Goal: Task Accomplishment & Management: Manage account settings

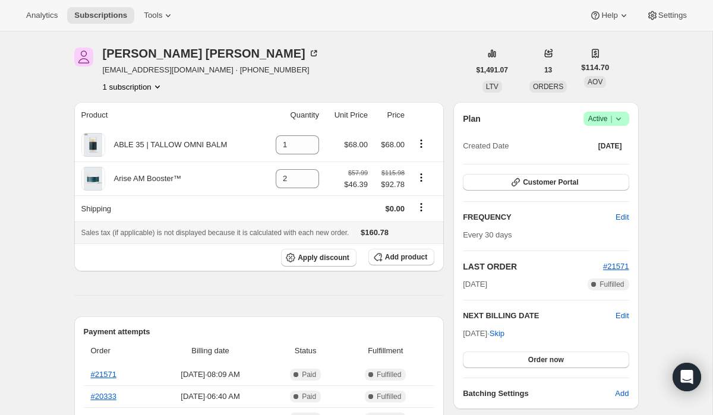
scroll to position [37, 0]
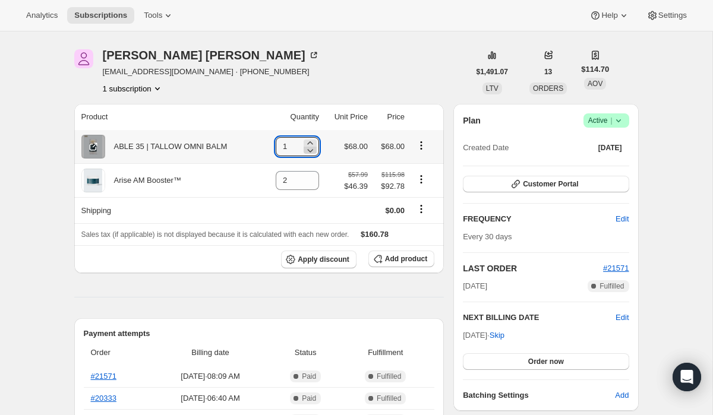
click at [308, 151] on icon at bounding box center [310, 151] width 6 height 4
type input "0"
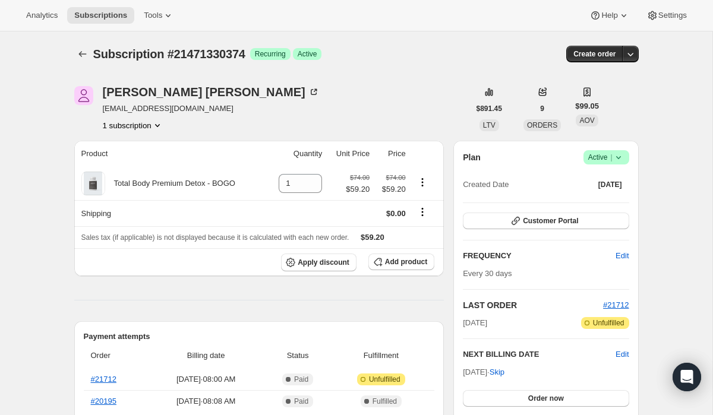
click at [623, 159] on icon at bounding box center [619, 158] width 12 height 12
click at [606, 200] on span "Cancel subscription" at bounding box center [602, 201] width 67 height 9
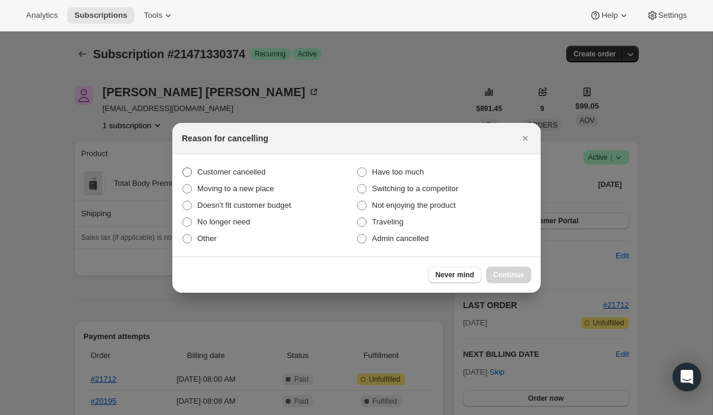
click at [264, 169] on span "Customer cancelled" at bounding box center [231, 172] width 68 height 9
click at [183, 168] on input "Customer cancelled" at bounding box center [182, 168] width 1 height 1
radio input "true"
click at [509, 275] on span "Continue" at bounding box center [508, 275] width 31 height 10
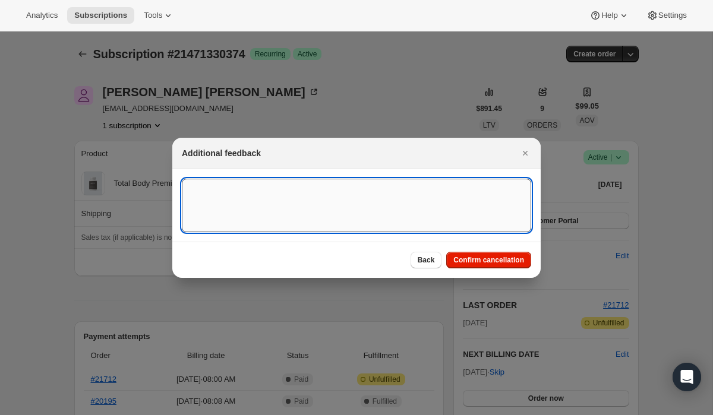
click at [354, 196] on textarea ":rbk:" at bounding box center [356, 205] width 349 height 53
paste textarea "15302"
type textarea "Customer Cancelled, Ticket # 15302"
click at [464, 261] on span "Confirm cancellation" at bounding box center [488, 261] width 71 height 10
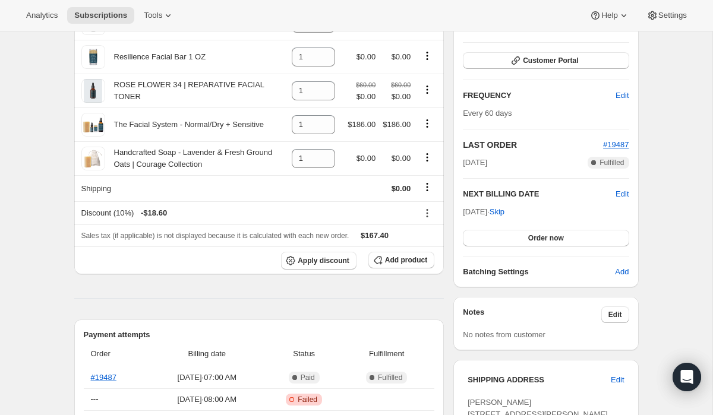
scroll to position [162, 0]
